Goal: Task Accomplishment & Management: Manage account settings

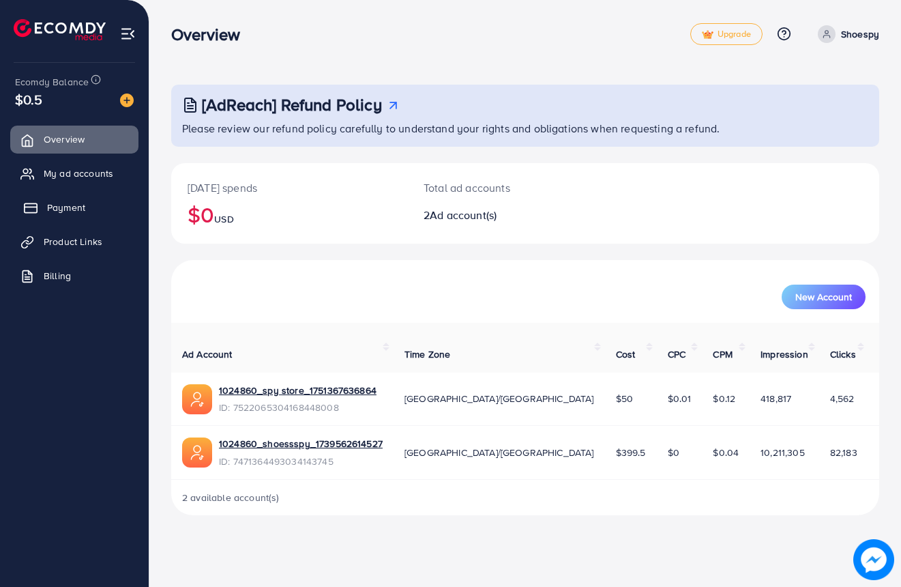
click at [50, 209] on span "Payment" at bounding box center [66, 208] width 38 height 14
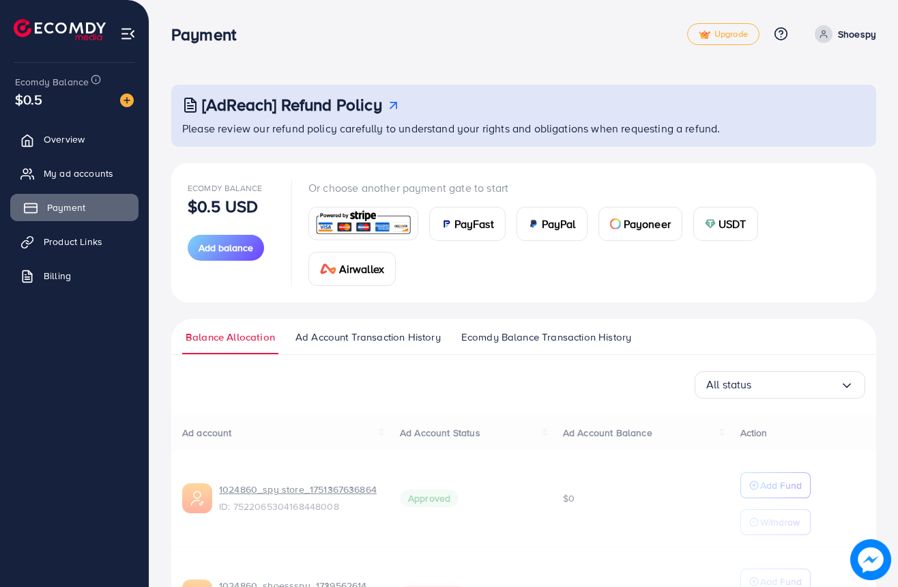
click at [50, 209] on span "Payment" at bounding box center [66, 208] width 38 height 14
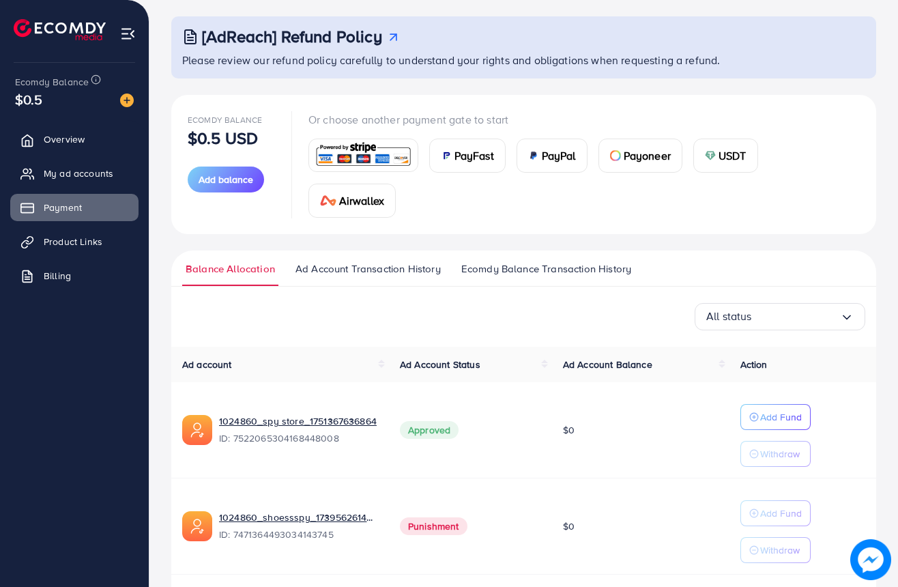
scroll to position [76, 0]
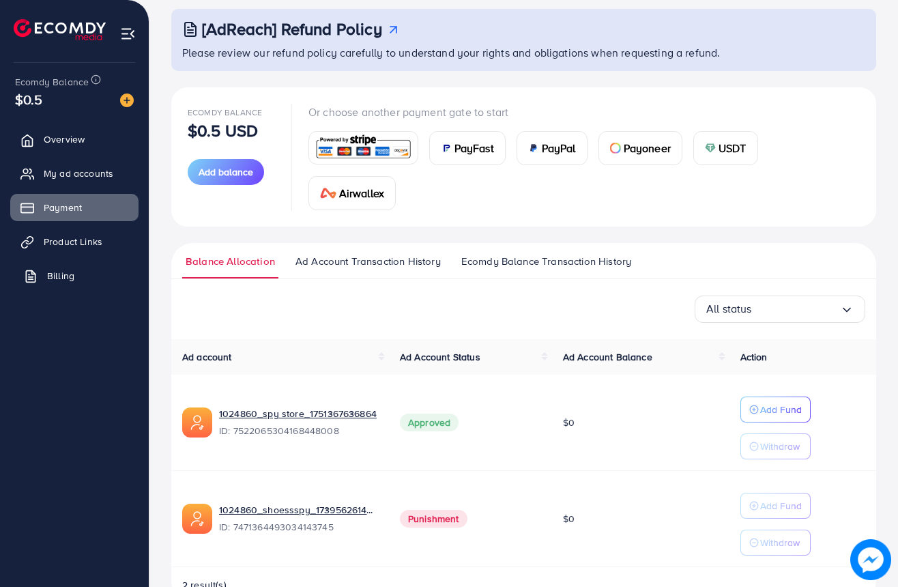
click at [57, 282] on link "Billing" at bounding box center [74, 275] width 128 height 27
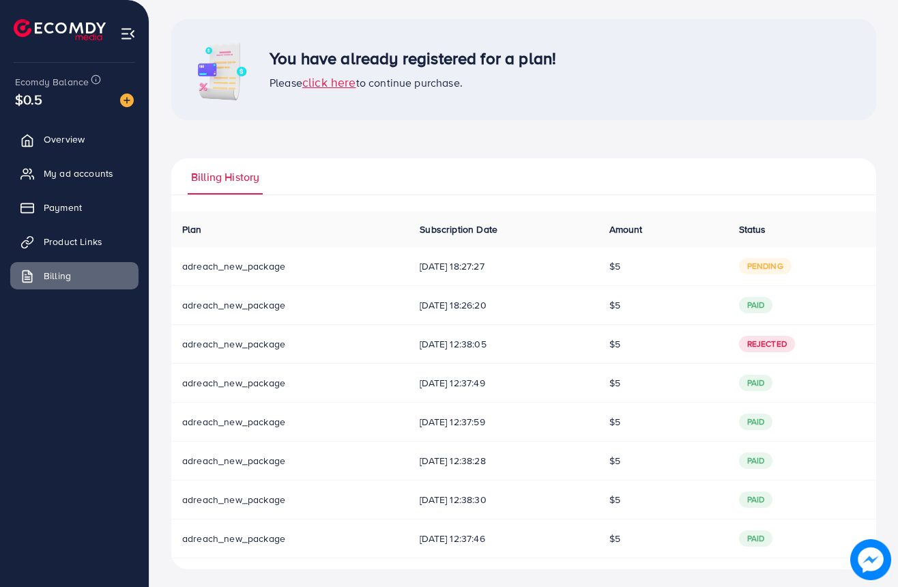
scroll to position [71, 0]
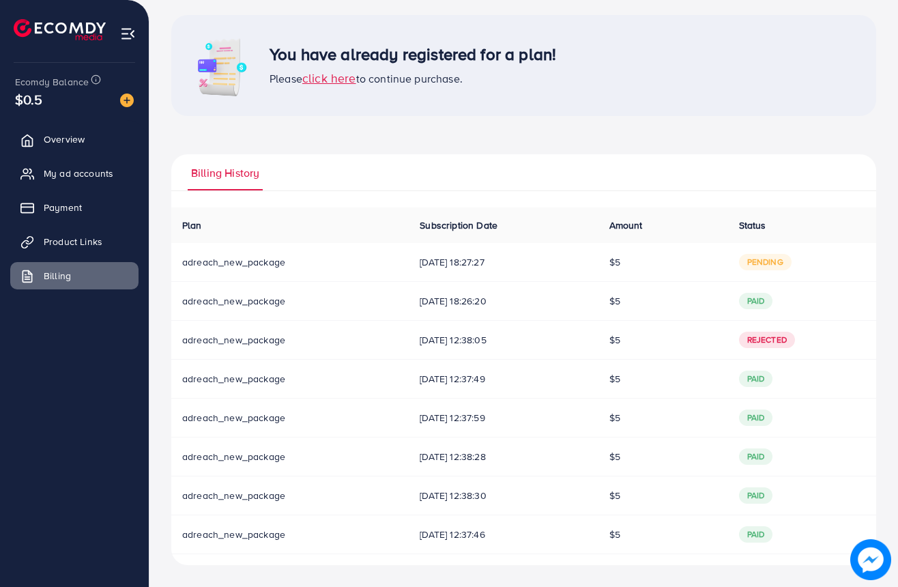
click at [475, 263] on span "[DATE] 18:27:27" at bounding box center [503, 262] width 167 height 14
click at [70, 176] on span "My ad accounts" at bounding box center [82, 174] width 70 height 14
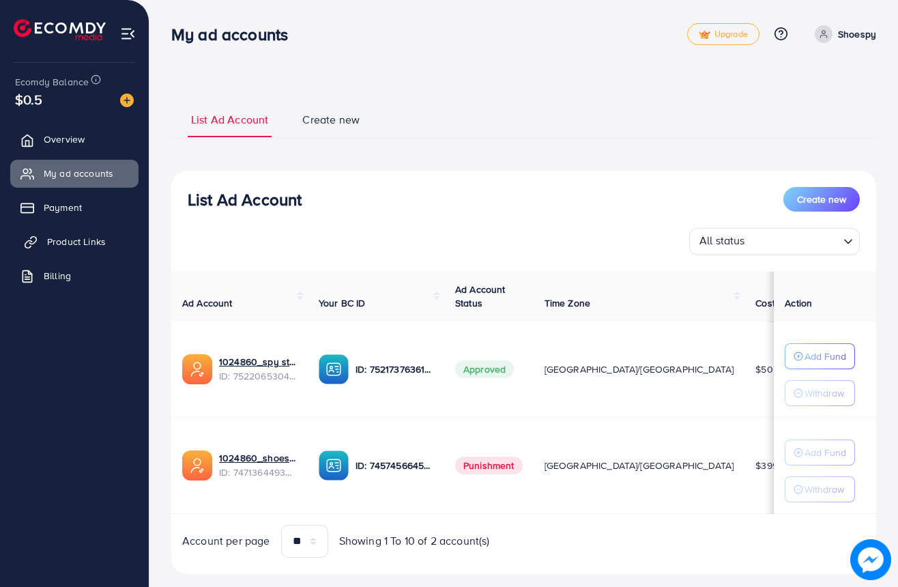
click at [59, 242] on span "Product Links" at bounding box center [76, 242] width 59 height 14
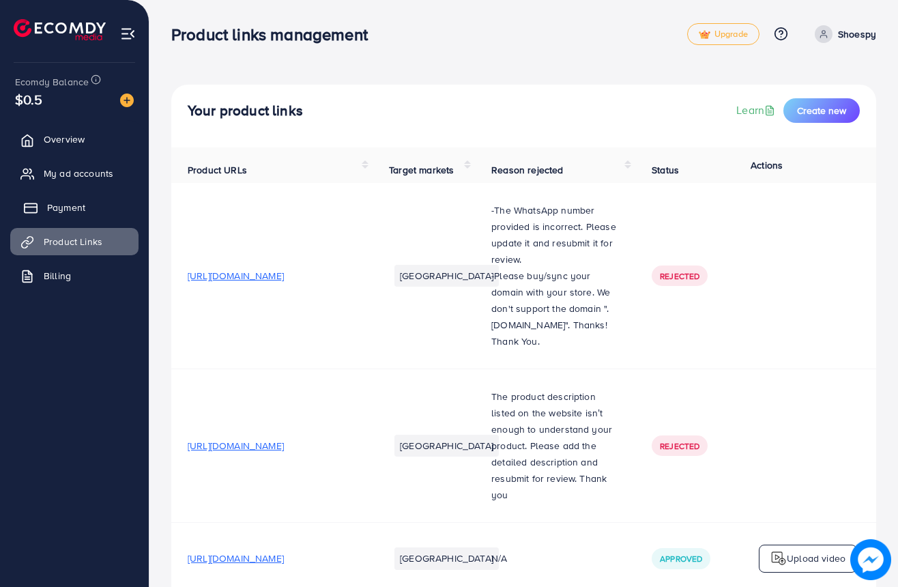
click at [73, 215] on link "Payment" at bounding box center [74, 207] width 128 height 27
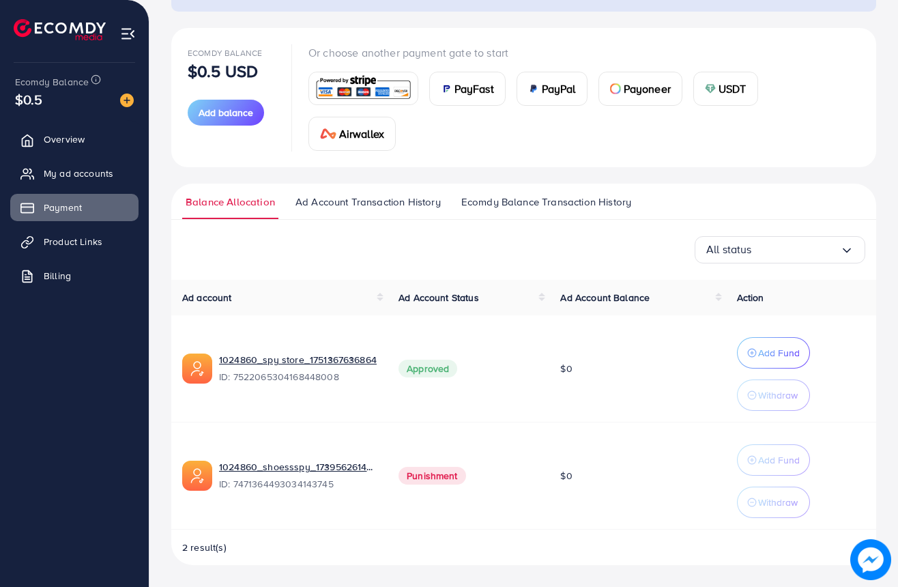
scroll to position [134, 0]
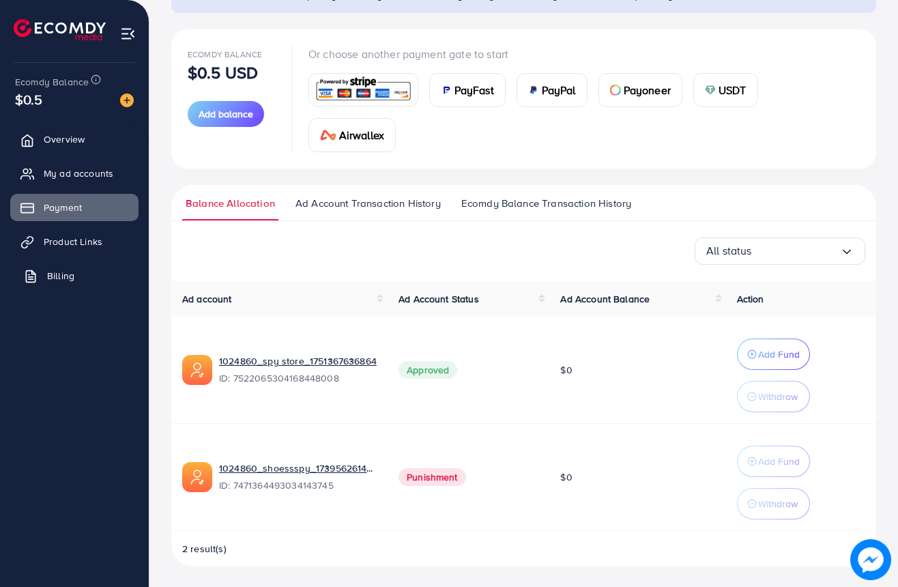
click at [33, 265] on link "Billing" at bounding box center [74, 275] width 128 height 27
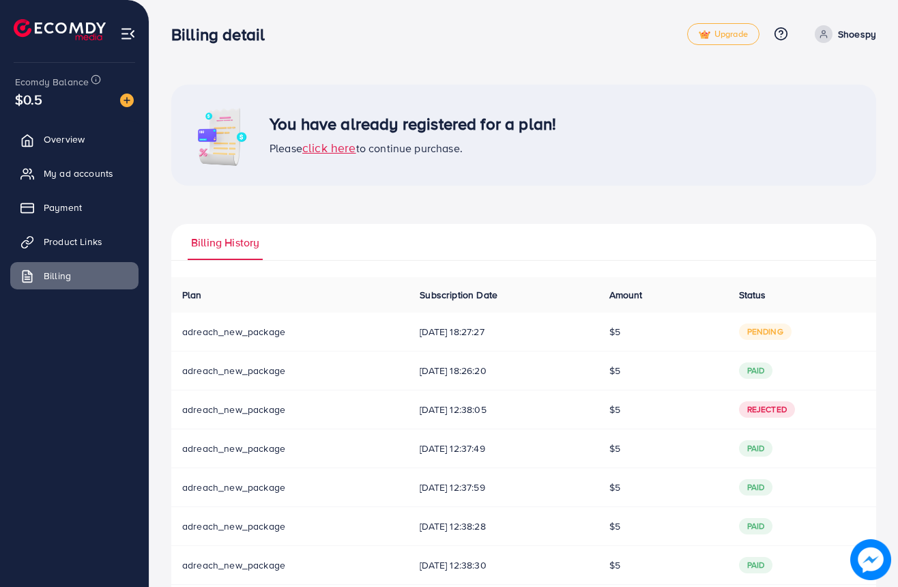
click at [766, 337] on span "pending" at bounding box center [765, 331] width 53 height 16
click at [390, 331] on td "adreach_new_package" at bounding box center [289, 332] width 237 height 39
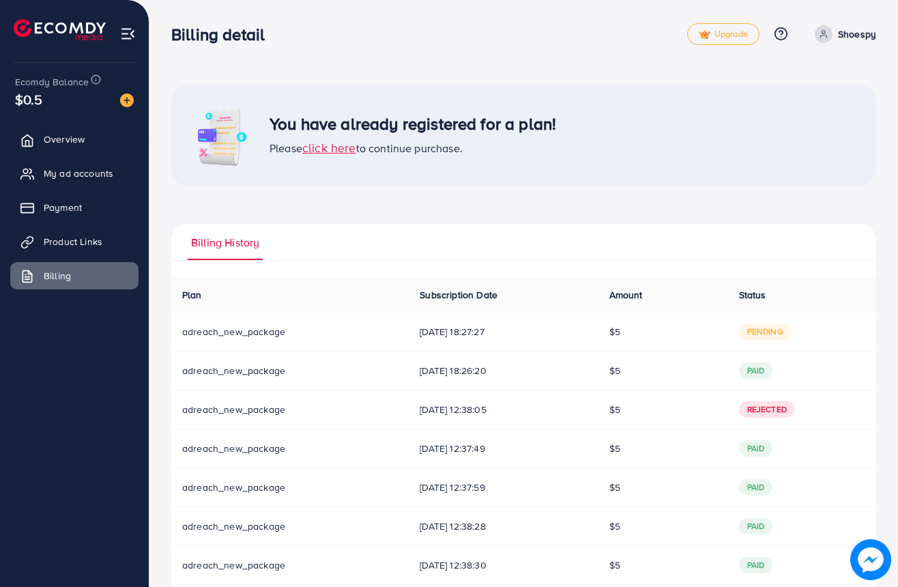
click at [746, 328] on span "pending" at bounding box center [765, 331] width 53 height 16
click at [823, 38] on icon at bounding box center [823, 36] width 6 height 3
click at [332, 151] on span "click here" at bounding box center [329, 147] width 54 height 17
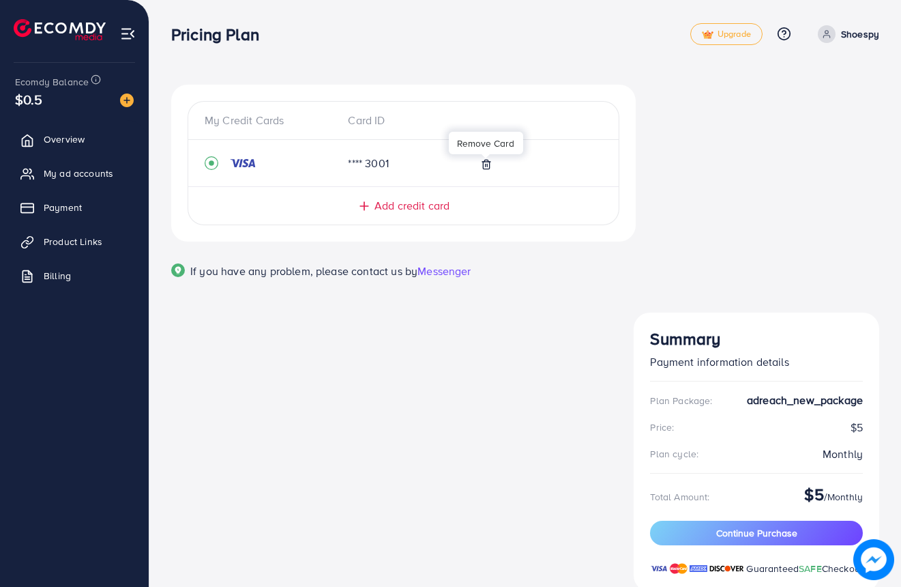
click at [482, 165] on icon at bounding box center [486, 164] width 11 height 11
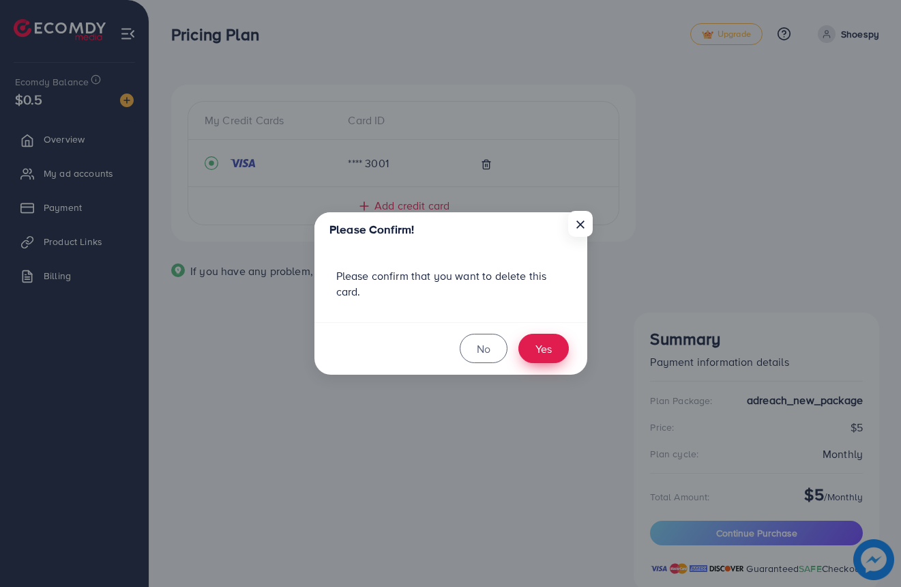
click at [540, 356] on button "Yes" at bounding box center [544, 348] width 50 height 29
